Goal: Transaction & Acquisition: Purchase product/service

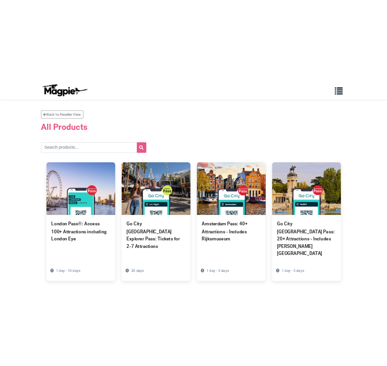
scroll to position [60, 0]
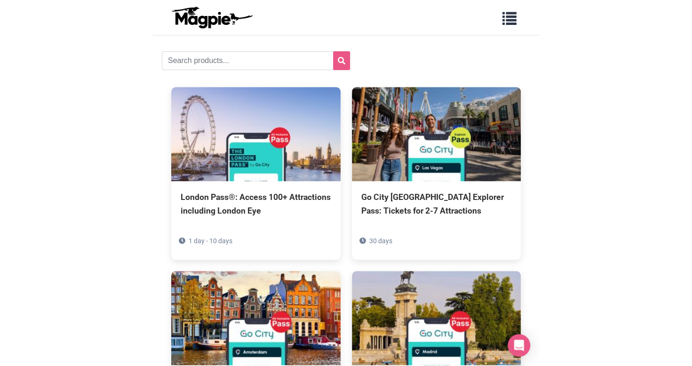
scroll to position [60, 0]
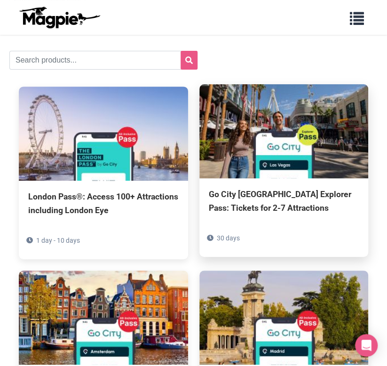
click at [237, 144] on img at bounding box center [283, 131] width 169 height 94
